Goal: Check status: Check status

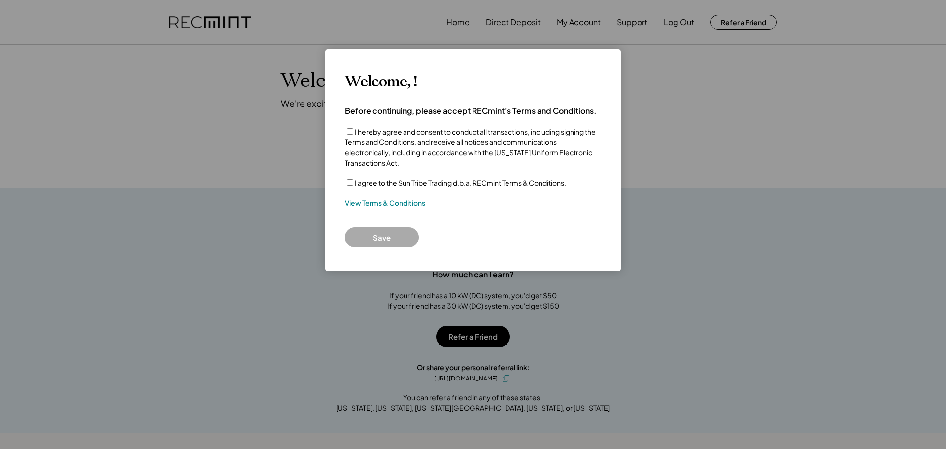
click at [375, 183] on label "I agree to the Sun Tribe Trading d.b.a. RECmint Terms & Conditions." at bounding box center [460, 182] width 211 height 9
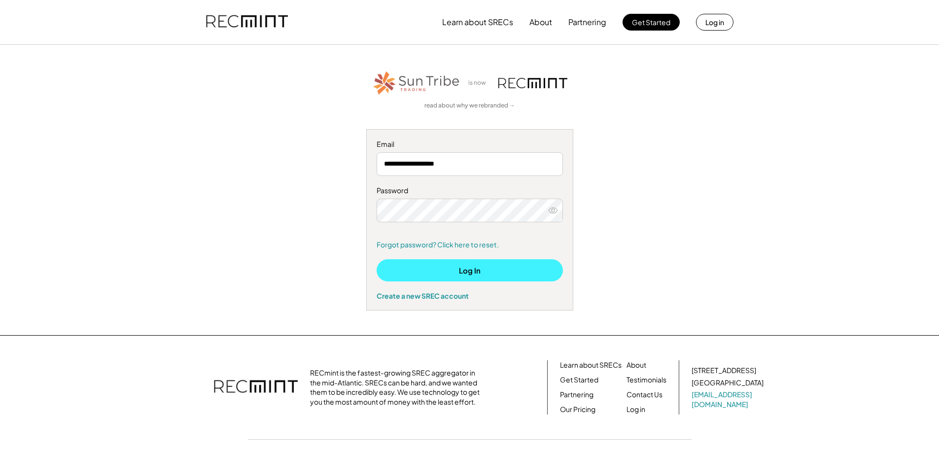
click at [490, 272] on button "Log In" at bounding box center [469, 270] width 186 height 22
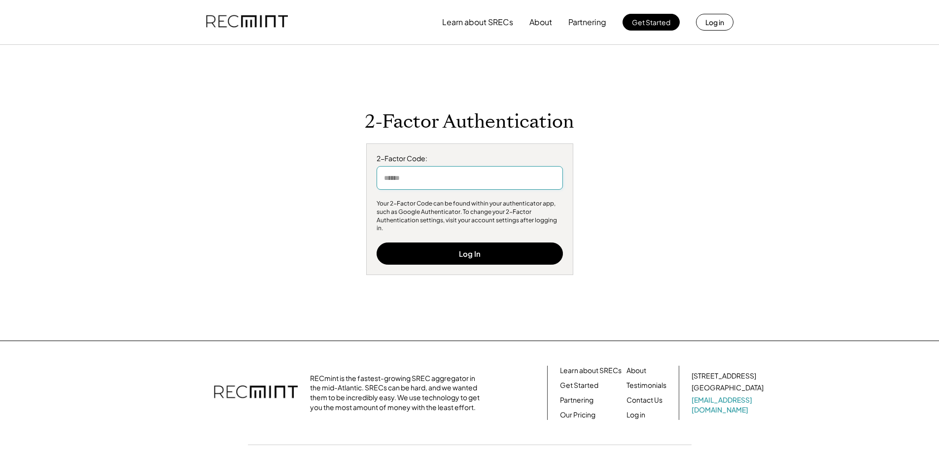
click at [495, 189] on input "input" at bounding box center [469, 178] width 186 height 24
type input "******"
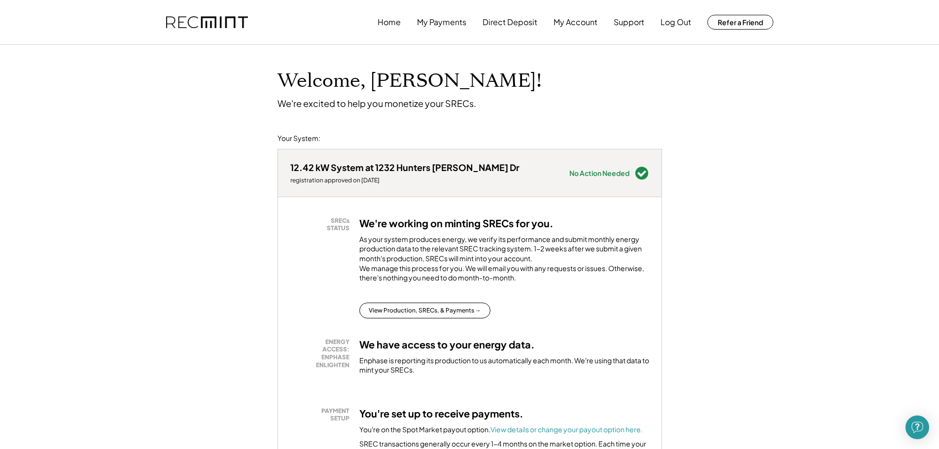
scroll to position [99, 0]
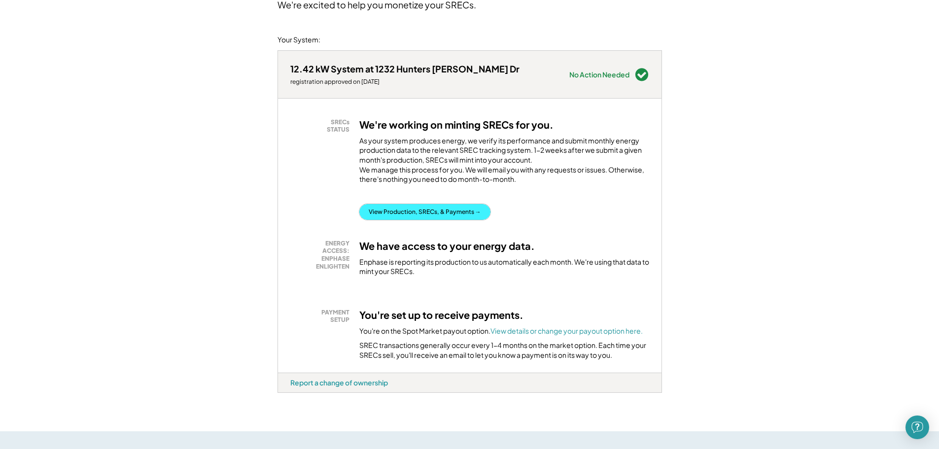
click at [441, 220] on button "View Production, SRECs, & Payments →" at bounding box center [424, 212] width 131 height 16
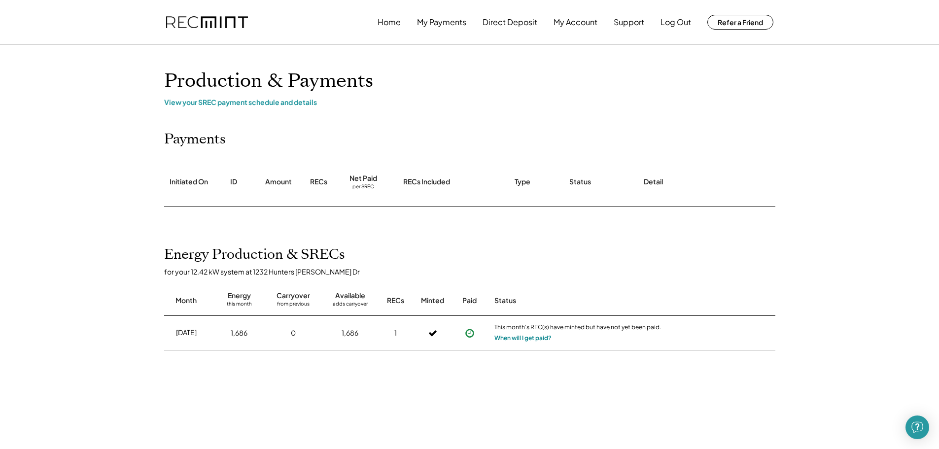
click at [524, 338] on button "When will I get paid?" at bounding box center [522, 338] width 57 height 10
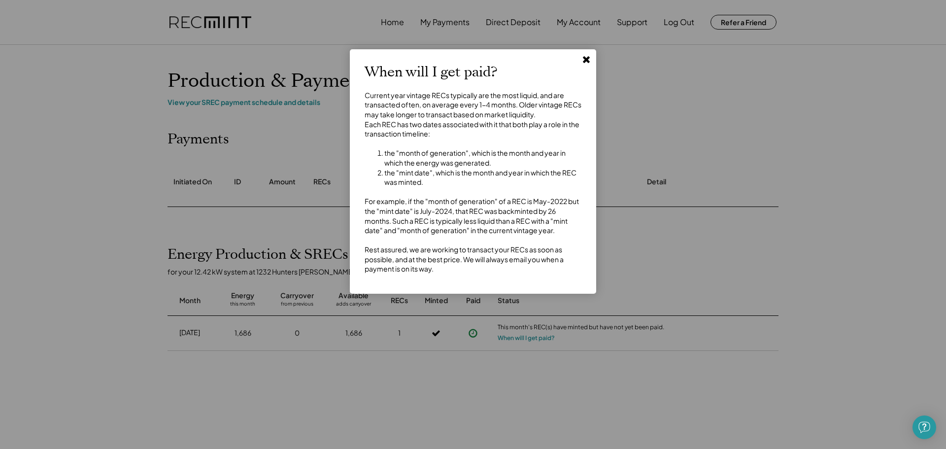
click at [589, 59] on use at bounding box center [586, 59] width 7 height 7
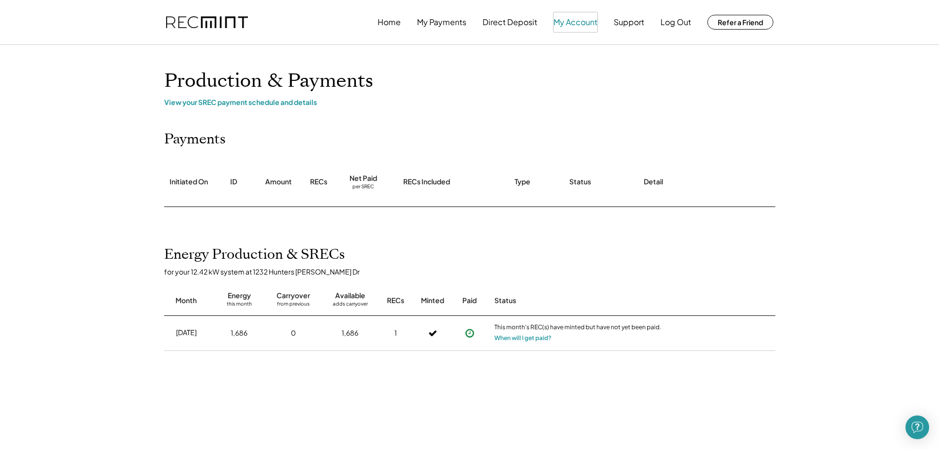
click at [589, 21] on button "My Account" at bounding box center [575, 22] width 44 height 20
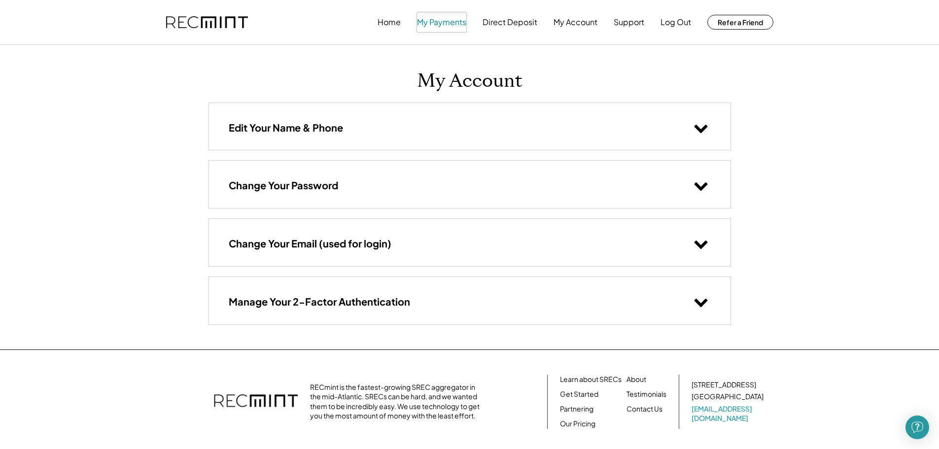
click at [459, 23] on button "My Payments" at bounding box center [441, 22] width 49 height 20
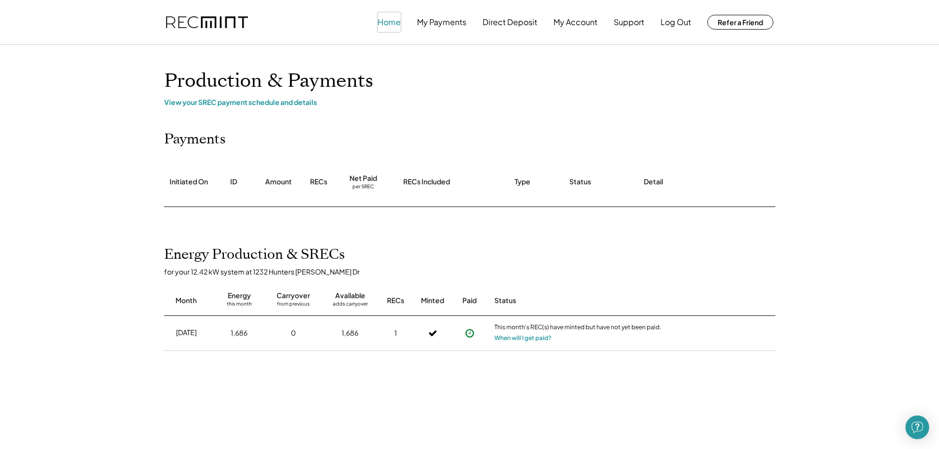
click at [390, 25] on button "Home" at bounding box center [388, 22] width 23 height 20
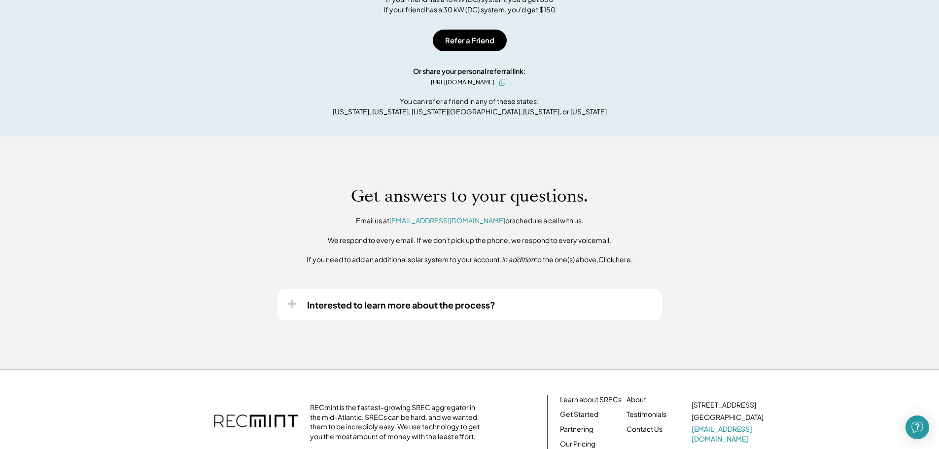
scroll to position [484, 0]
